Goal: Task Accomplishment & Management: Use online tool/utility

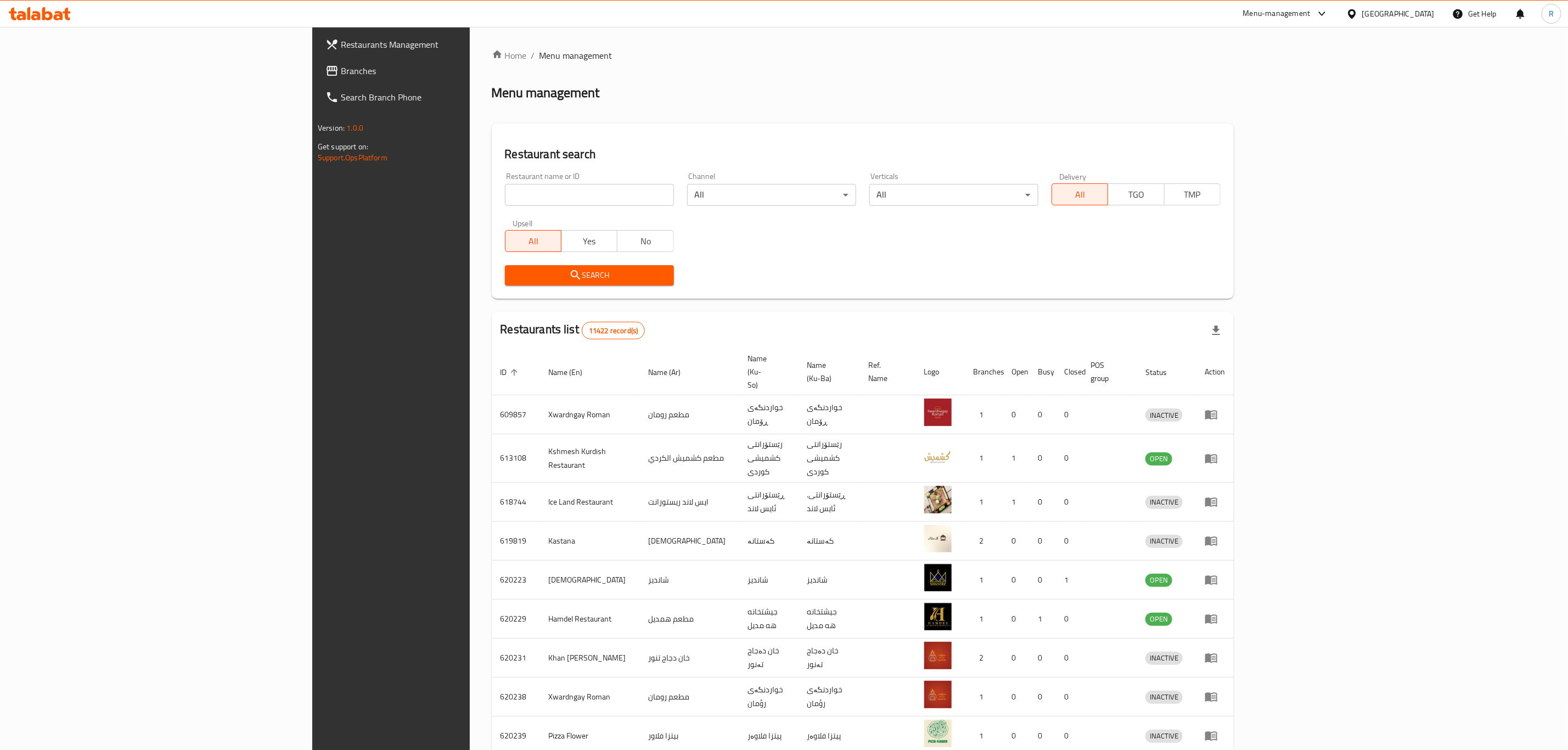
click at [505, 195] on input "search" at bounding box center [589, 195] width 169 height 22
type input "4S R"
click at [513, 279] on span "Search" at bounding box center [589, 275] width 151 height 14
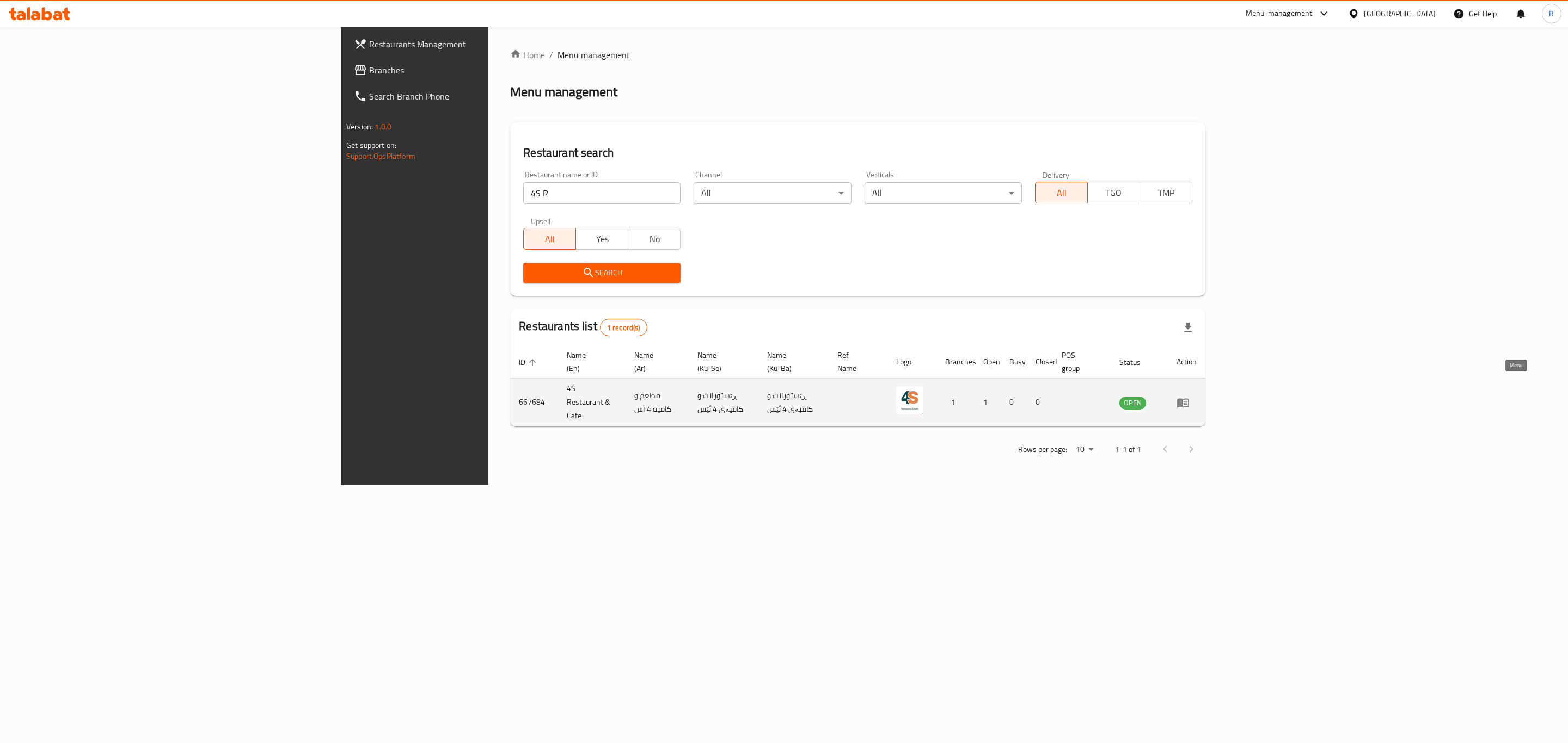
click at [1190, 396] on icon "enhanced table" at bounding box center [1182, 402] width 13 height 13
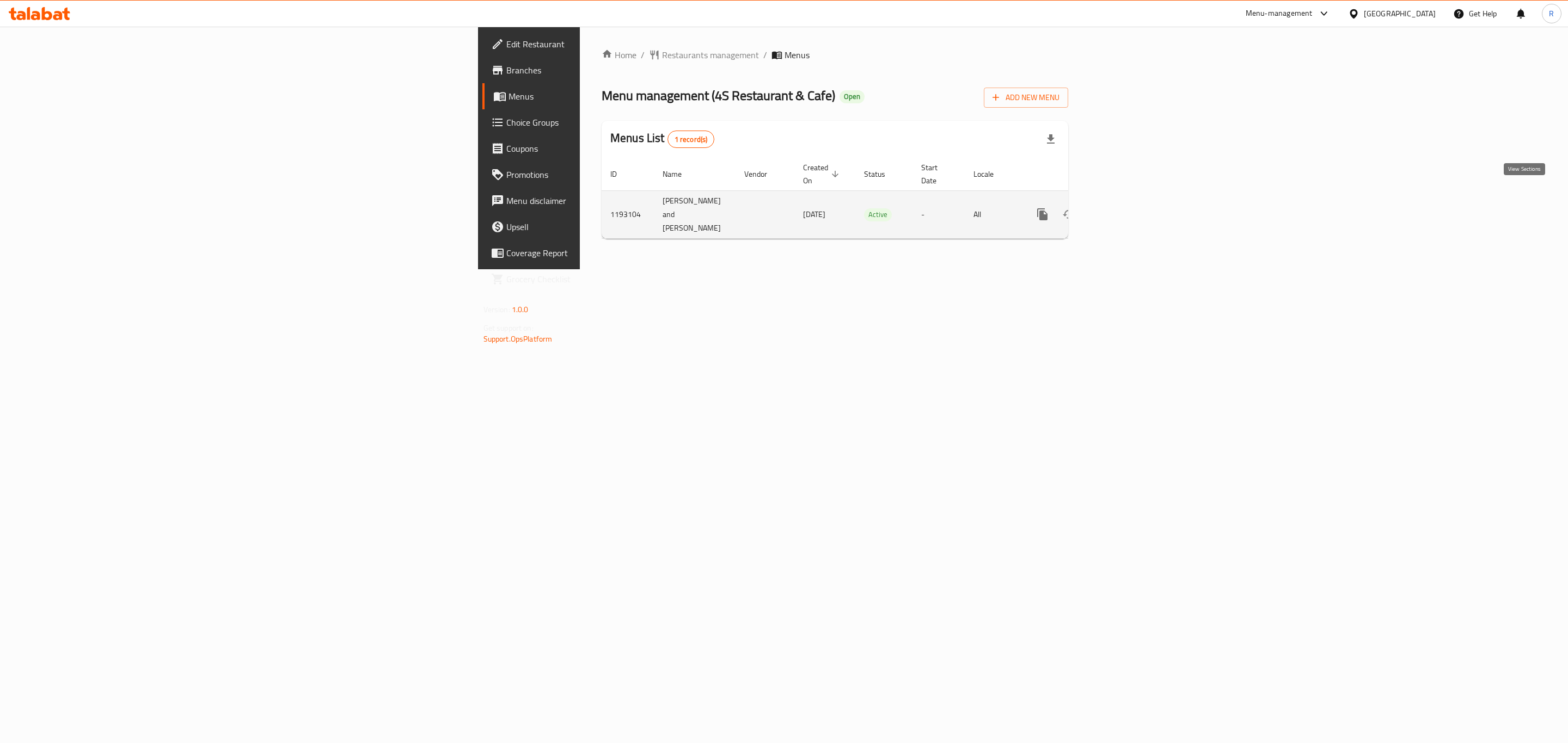
click at [1126, 210] on icon "enhanced table" at bounding box center [1121, 214] width 10 height 10
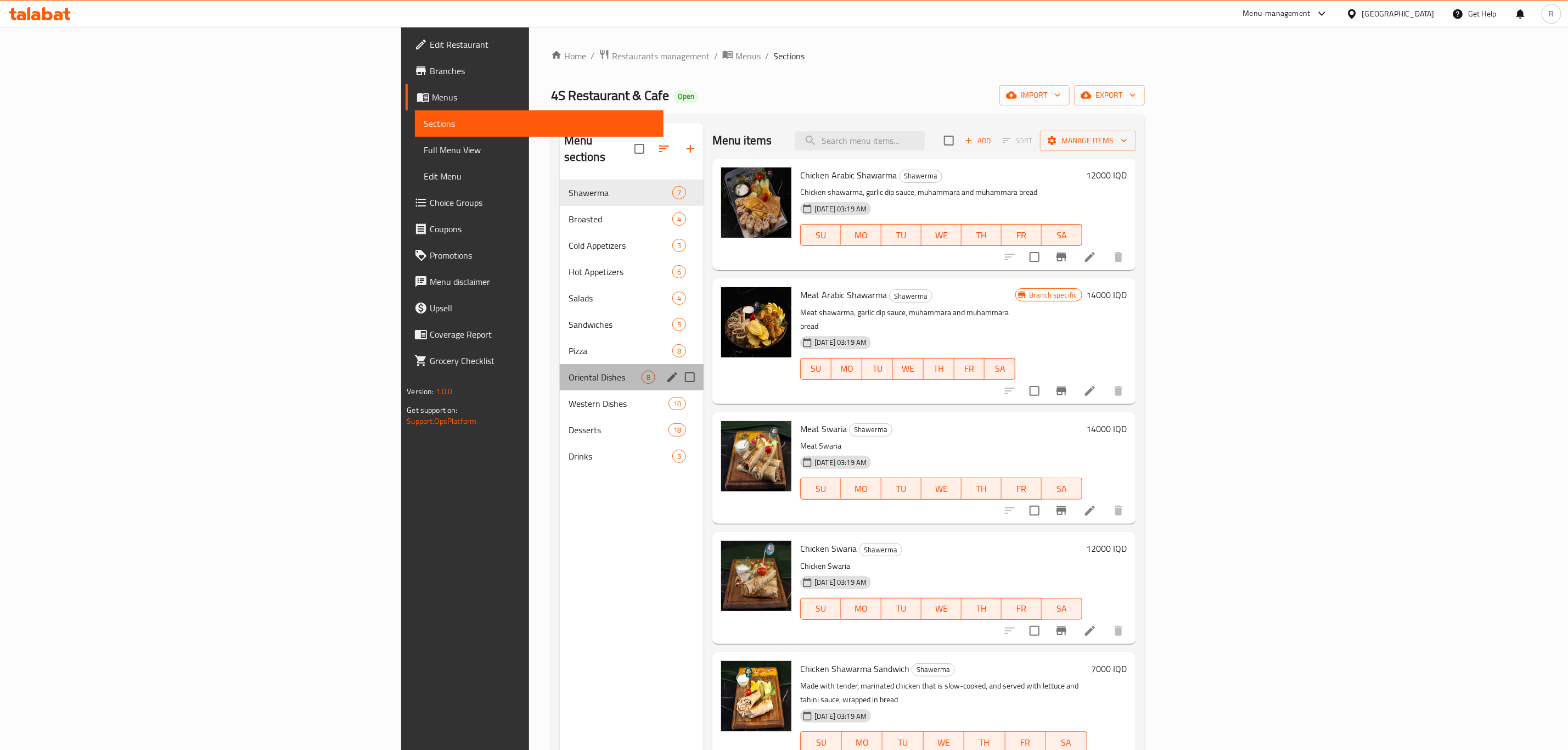
click at [560, 364] on div "Oriental Dishes 8" at bounding box center [632, 377] width 144 height 26
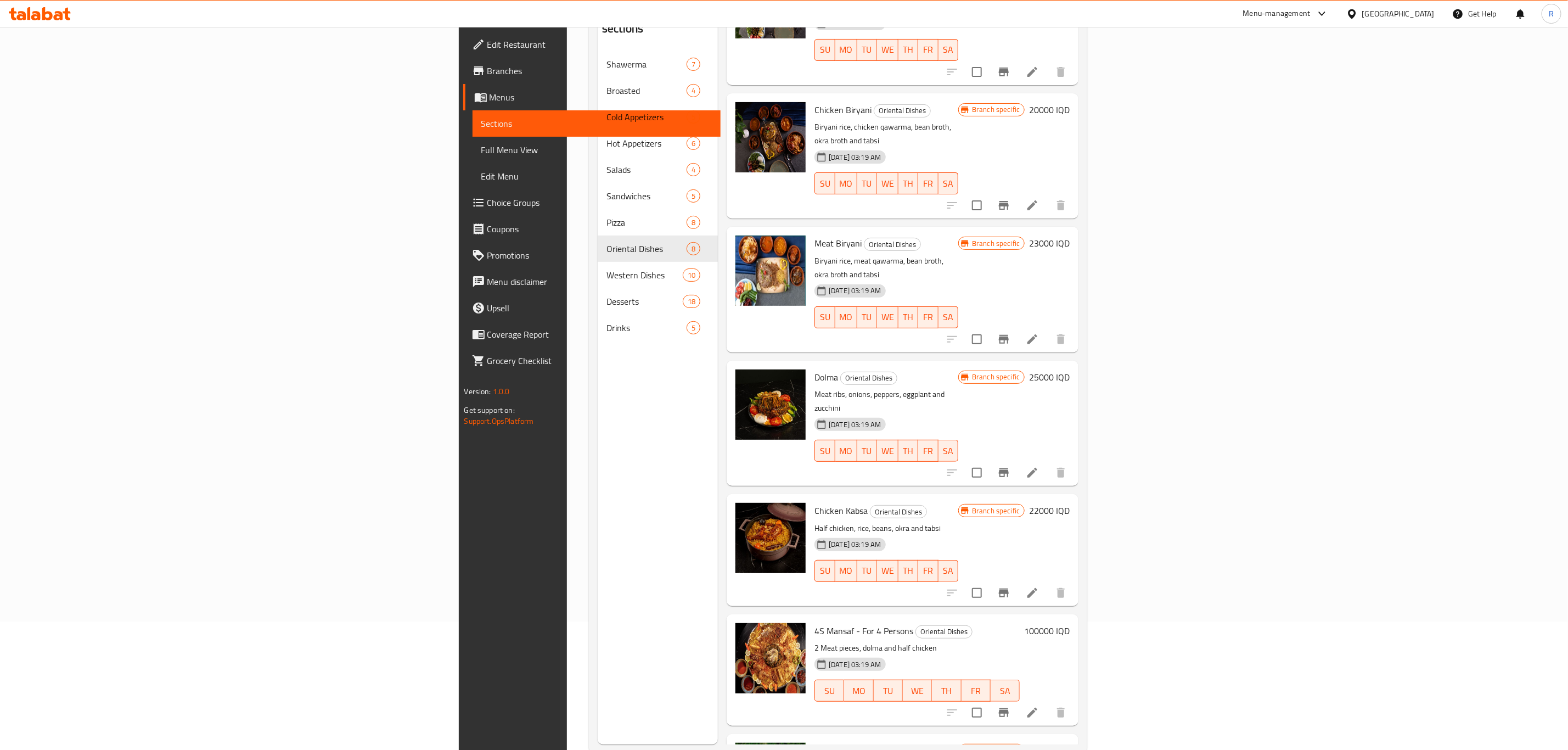
scroll to position [154, 0]
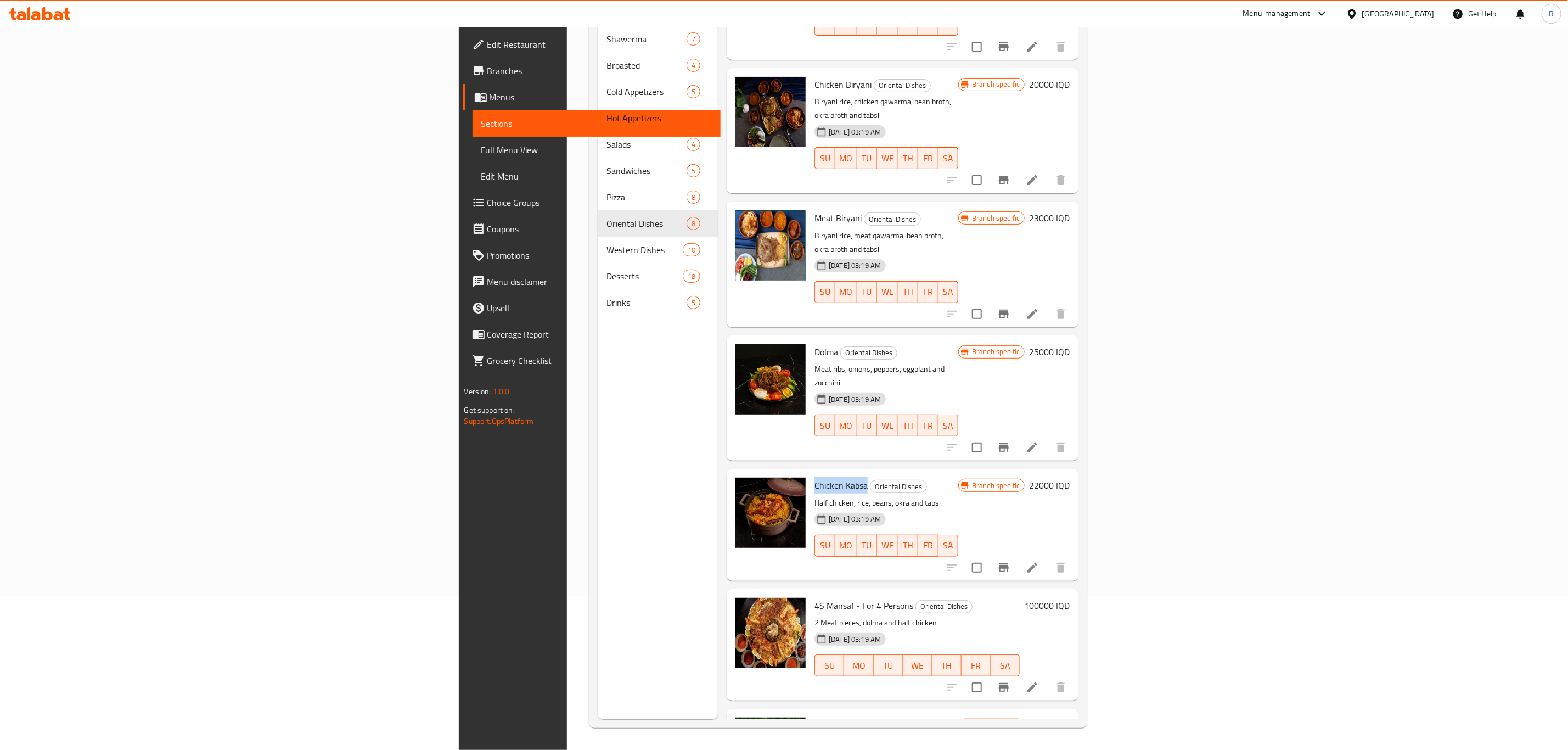
drag, startPoint x: 753, startPoint y: 385, endPoint x: 697, endPoint y: 389, distance: 56.1
click at [810, 473] on div "Chicken Kabsa Oriental Dishes Half chicken, rice, beans, okra and tabsi [DATE] …" at bounding box center [886, 524] width 153 height 102
copy span "Chicken Kabsa"
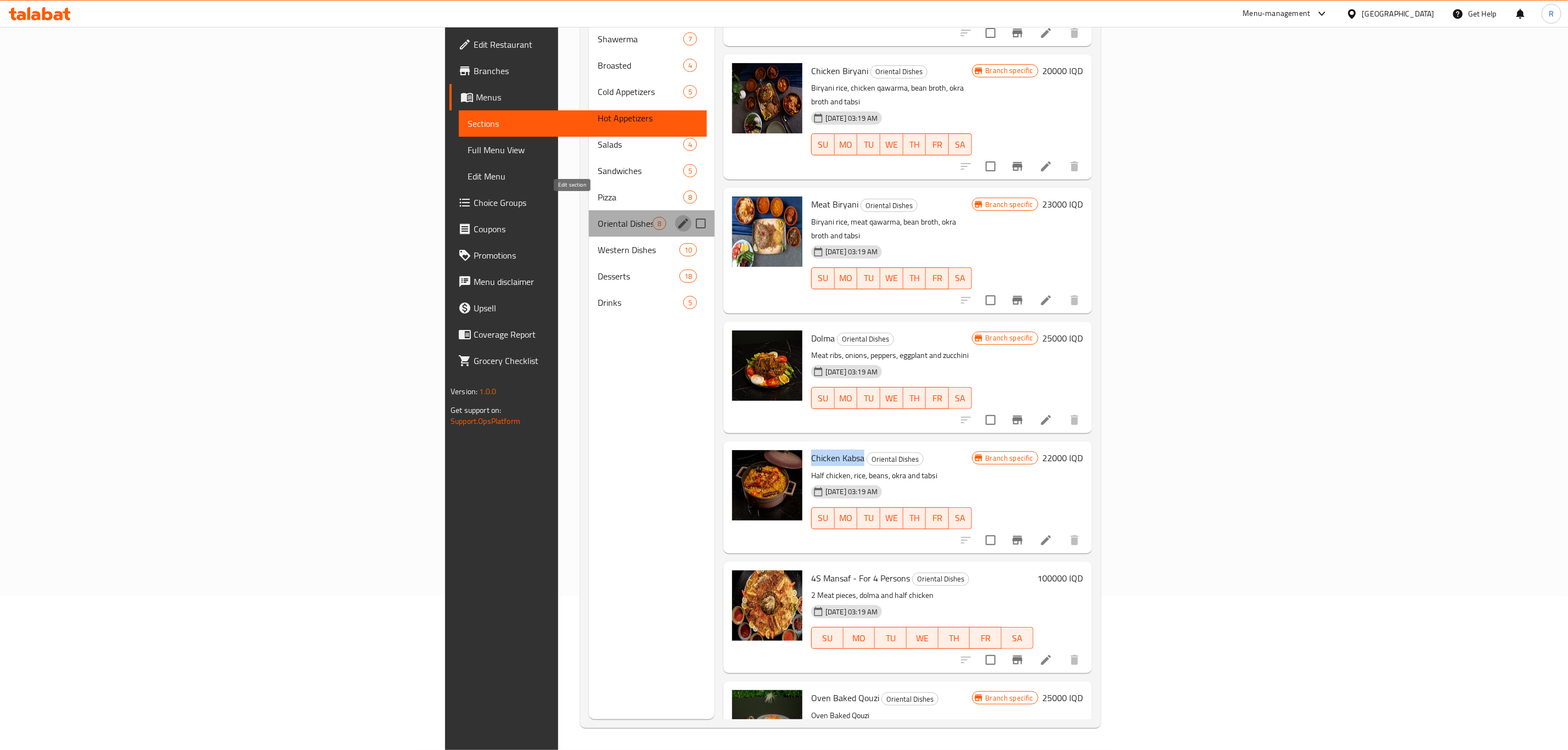
click at [677, 217] on icon "edit" at bounding box center [683, 223] width 13 height 13
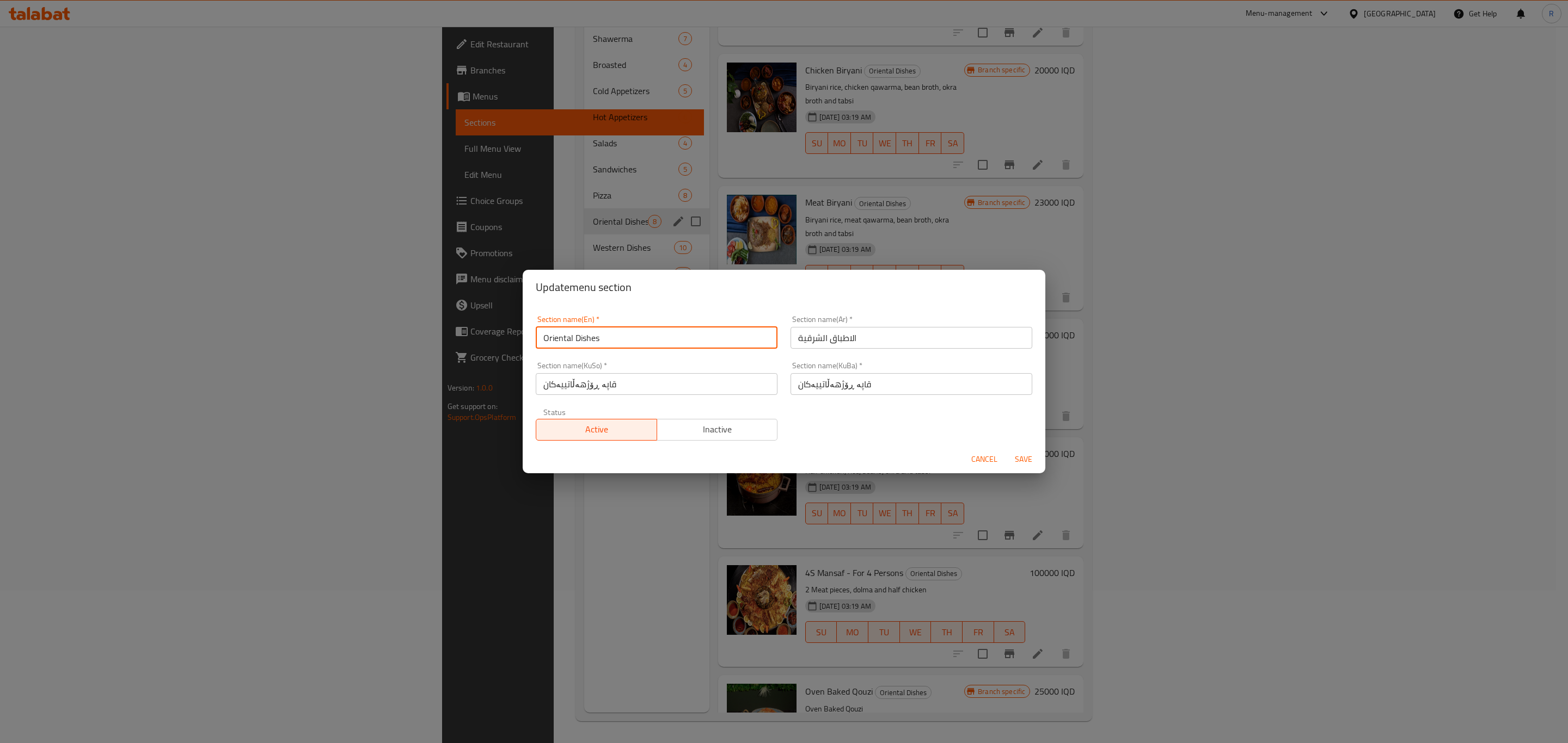
drag, startPoint x: 615, startPoint y: 335, endPoint x: 497, endPoint y: 352, distance: 119.2
click at [497, 352] on div "Update menu section Section name(En)   * Oriental Dishes Section name(En) * Sec…" at bounding box center [784, 371] width 1568 height 743
